Goal: Task Accomplishment & Management: Use online tool/utility

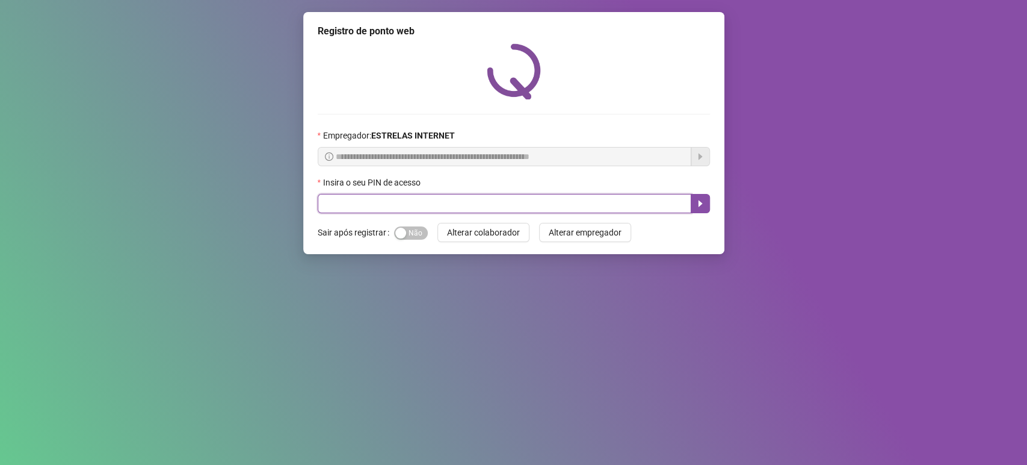
click at [450, 208] on input "text" at bounding box center [505, 203] width 374 height 19
type input "*****"
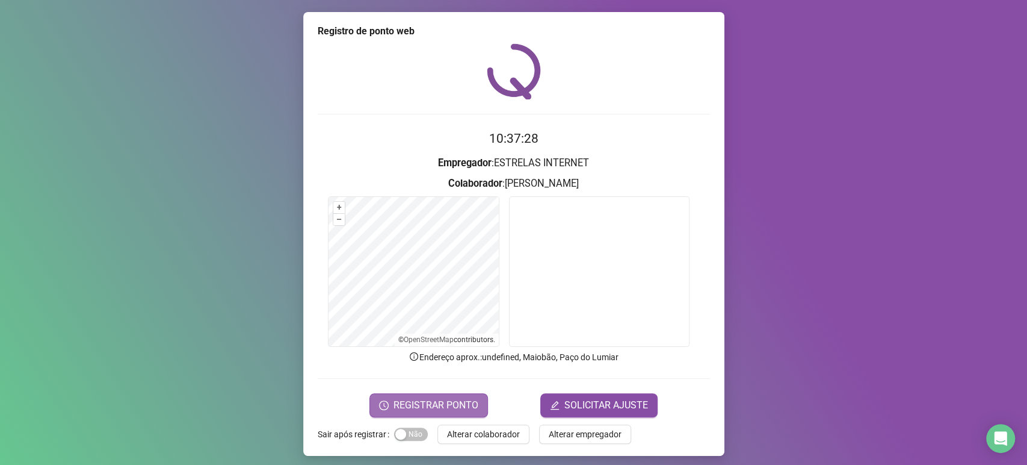
click at [451, 410] on span "REGISTRAR PONTO" at bounding box center [436, 405] width 85 height 14
